Goal: Check status: Check status

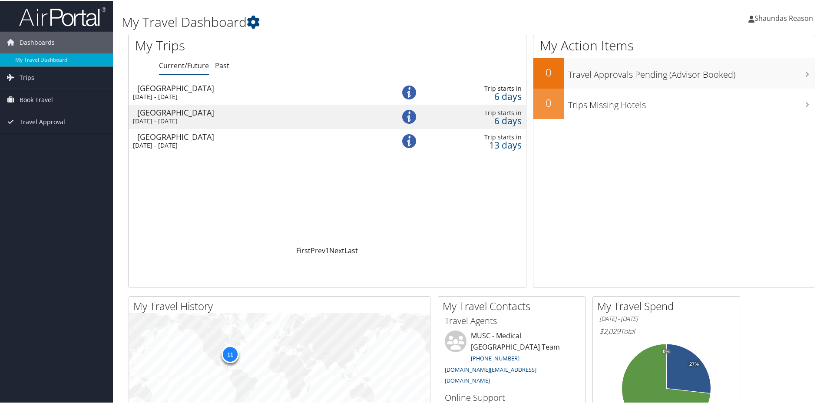
click at [241, 140] on td "Charleston Sun 24 Aug 2025 - Sun 24 Aug 2025" at bounding box center [253, 140] width 249 height 24
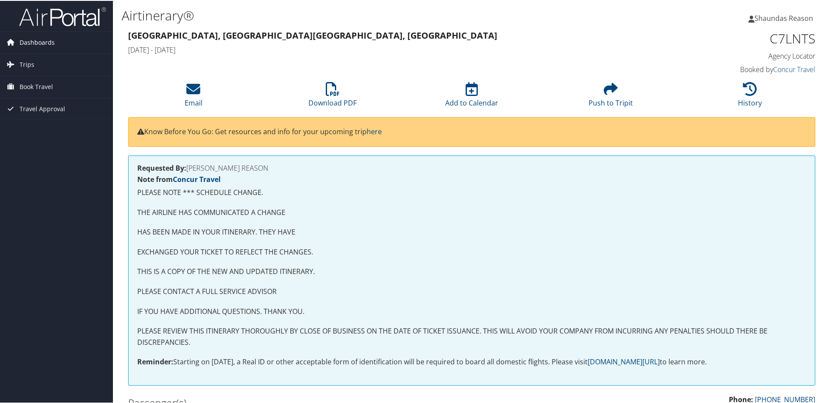
click at [50, 41] on span "Dashboards" at bounding box center [37, 42] width 35 height 22
click at [49, 57] on link "My Travel Dashboard" at bounding box center [56, 59] width 113 height 13
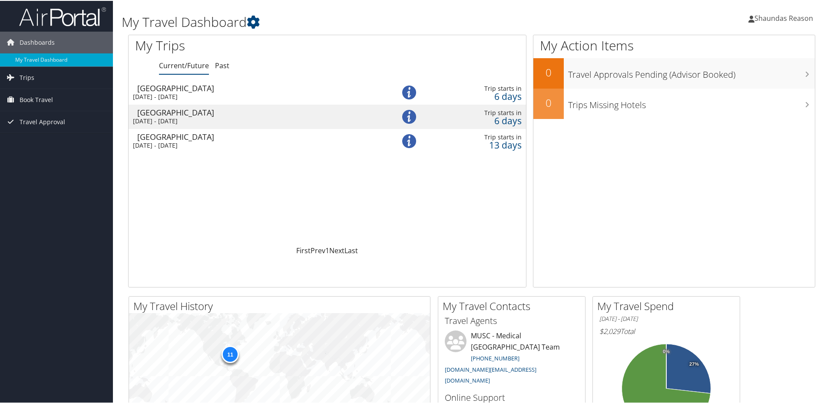
click at [252, 89] on div "Madison" at bounding box center [257, 87] width 241 height 8
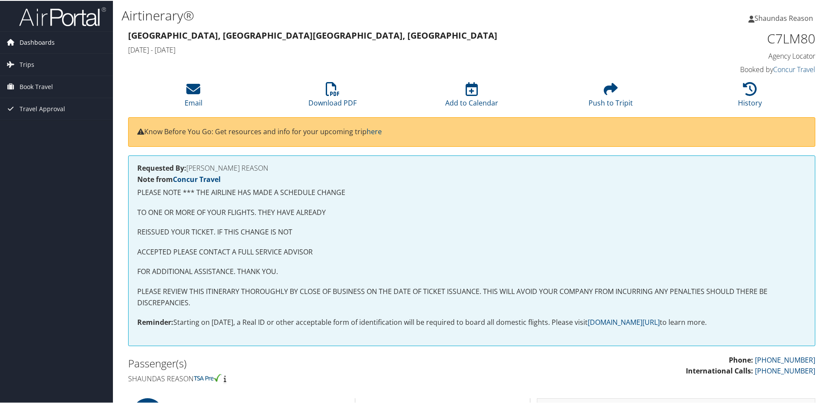
click at [50, 41] on span "Dashboards" at bounding box center [37, 42] width 35 height 22
click at [52, 58] on link "My Travel Dashboard" at bounding box center [56, 59] width 113 height 13
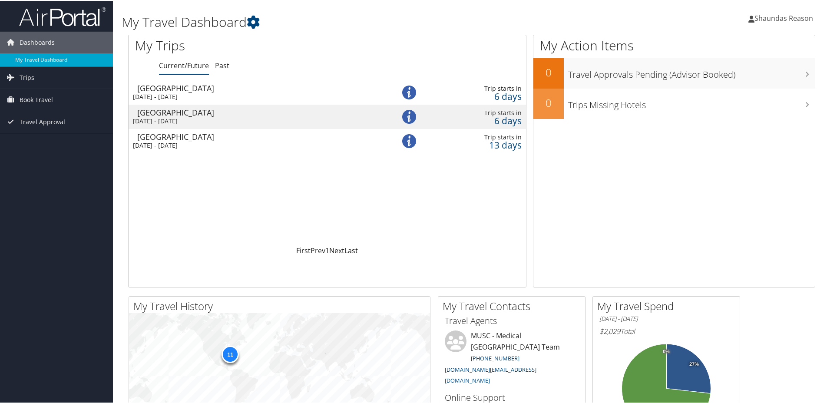
click at [232, 118] on div "[DATE] - [DATE]" at bounding box center [253, 120] width 241 height 8
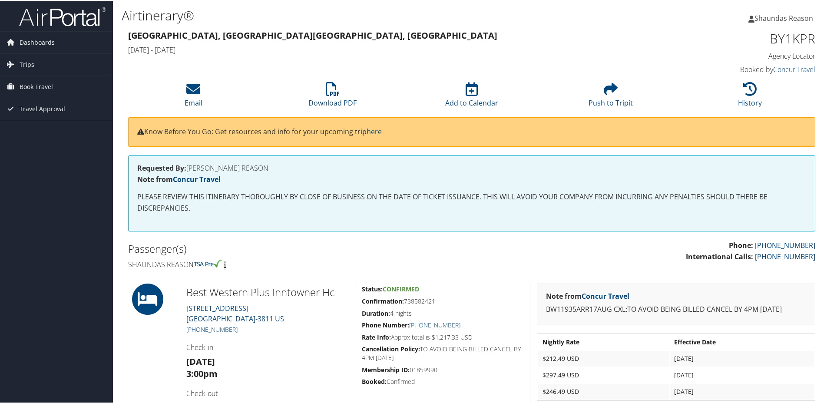
click at [770, 15] on span "Shaundas Reason" at bounding box center [784, 18] width 59 height 10
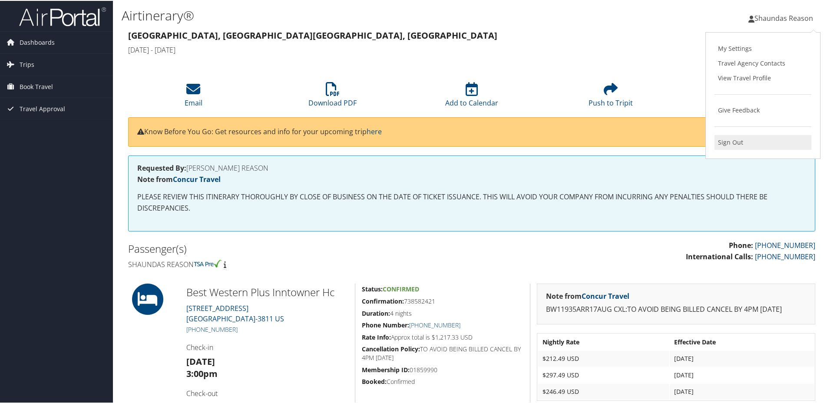
click at [730, 140] on link "Sign Out" at bounding box center [763, 141] width 97 height 15
